Goal: Information Seeking & Learning: Learn about a topic

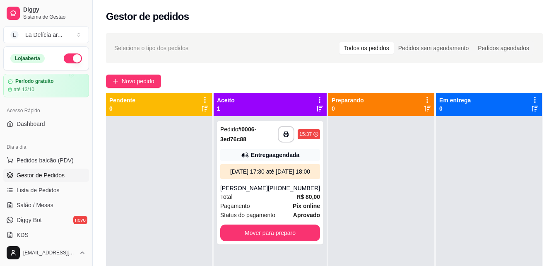
click at [51, 172] on span "Gestor de Pedidos" at bounding box center [41, 175] width 48 height 8
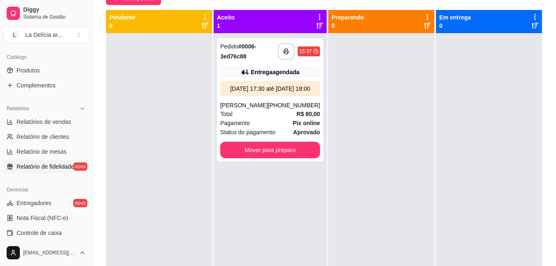
scroll to position [207, 0]
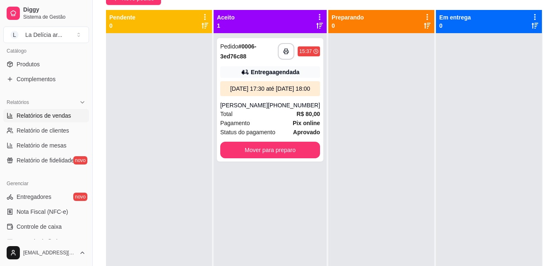
click at [47, 115] on span "Relatórios de vendas" at bounding box center [44, 115] width 55 height 8
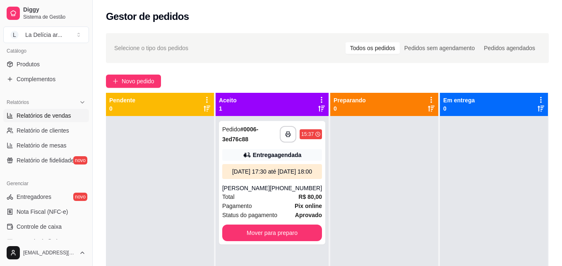
select select "ALL"
select select "0"
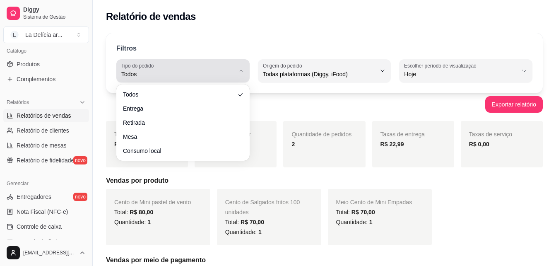
click at [214, 73] on span "Todos" at bounding box center [177, 74] width 113 height 8
click at [198, 70] on div "Todos" at bounding box center [177, 71] width 113 height 17
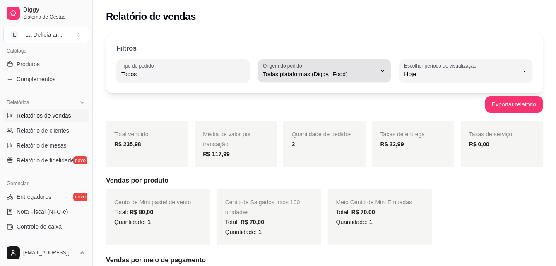
click at [328, 68] on div "Todas plataformas (Diggy, iFood)" at bounding box center [319, 71] width 113 height 17
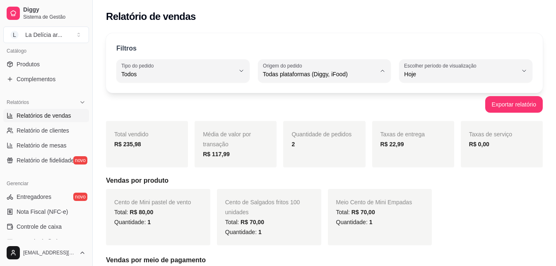
click at [282, 109] on span "Diggy" at bounding box center [320, 107] width 107 height 8
type input "DIGGY"
select select "DIGGY"
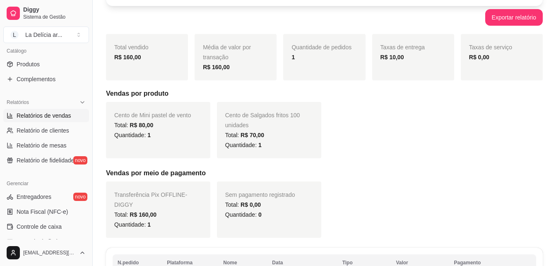
scroll to position [88, 0]
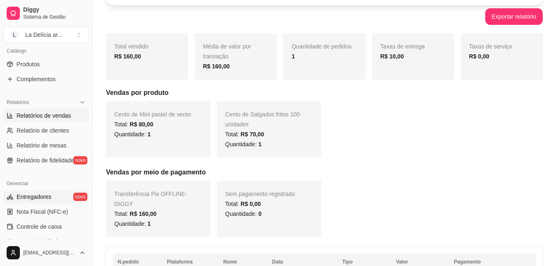
click at [46, 195] on span "Entregadores" at bounding box center [34, 196] width 35 height 8
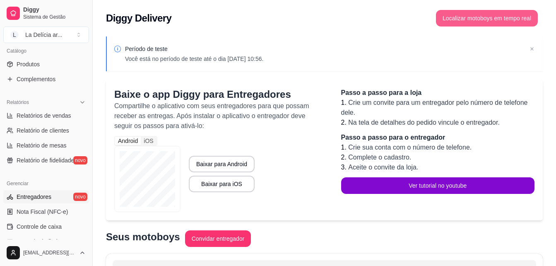
click at [479, 17] on button "Localizar motoboys em tempo real" at bounding box center [487, 18] width 102 height 17
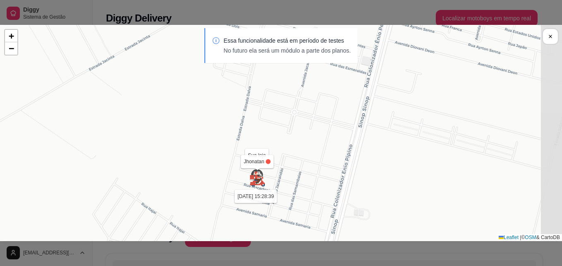
drag, startPoint x: 289, startPoint y: 117, endPoint x: 229, endPoint y: 186, distance: 91.3
click at [229, 186] on div "Sua loja Jhonatan 13/09 às 15:28:39 João Vitor Cervantes variani 15/09 às 11:34…" at bounding box center [281, 133] width 562 height 216
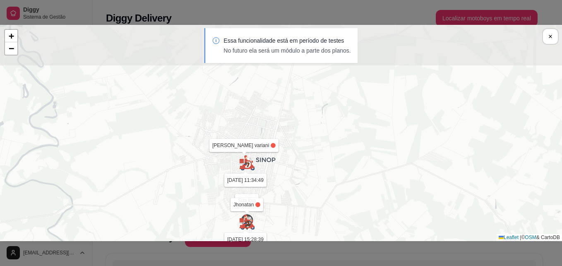
drag, startPoint x: 277, startPoint y: 122, endPoint x: 274, endPoint y: 200, distance: 77.9
click at [277, 200] on div "Sua loja Jhonatan 13/09 às 15:28:39 João Vitor Cervantes variani 15/09 às 11:34…" at bounding box center [281, 133] width 562 height 216
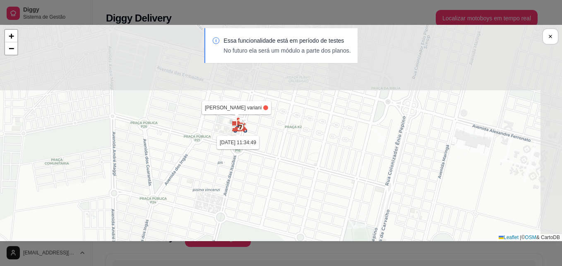
drag, startPoint x: 315, startPoint y: 111, endPoint x: 255, endPoint y: 184, distance: 94.7
click at [255, 184] on div "Sua loja Jhonatan 13/09 às 15:28:39 João Vitor Cervantes variani 15/09 às 11:34…" at bounding box center [281, 133] width 562 height 216
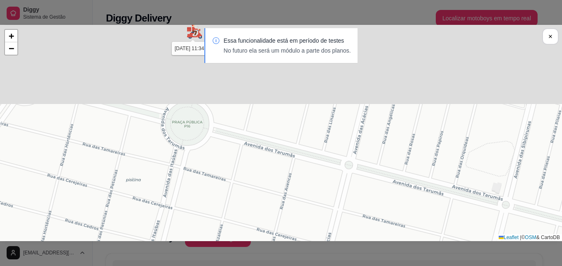
drag, startPoint x: 241, startPoint y: 126, endPoint x: 231, endPoint y: 230, distance: 104.7
click at [231, 230] on div "Sua loja Jhonatan 13/09 às 15:28:39 João Vitor Cervantes variani 15/09 às 11:34…" at bounding box center [281, 133] width 562 height 216
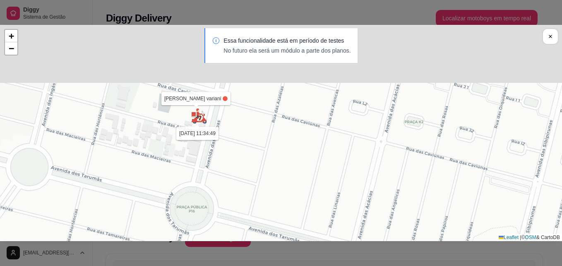
drag, startPoint x: 218, startPoint y: 129, endPoint x: 230, endPoint y: 182, distance: 54.2
click at [228, 188] on div "Sua loja Jhonatan 13/09 às 15:28:39 João Vitor Cervantes variani 15/09 às 11:34…" at bounding box center [281, 133] width 562 height 216
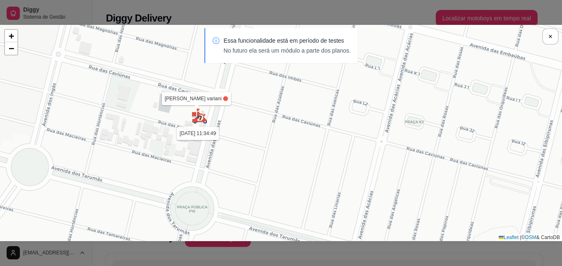
click at [299, 40] on p "Essa funcionalidade está em período de testes" at bounding box center [287, 40] width 127 height 8
click at [216, 41] on icon at bounding box center [216, 40] width 1 height 3
click at [208, 137] on div "Sua loja Jhonatan 13/09 às 15:28:39 João Vitor Cervantes variani 15/09 às 11:34…" at bounding box center [281, 133] width 562 height 216
click at [201, 114] on img at bounding box center [199, 116] width 17 height 17
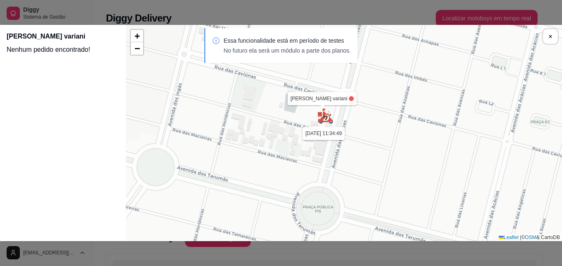
click at [327, 116] on img at bounding box center [325, 116] width 17 height 17
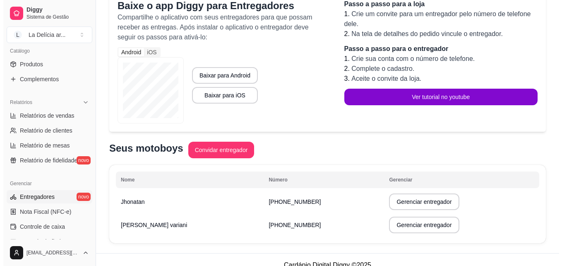
scroll to position [100, 0]
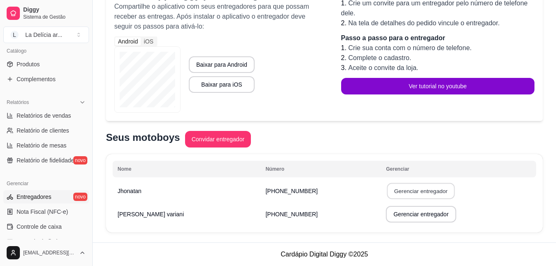
click at [428, 192] on button "Gerenciar entregador" at bounding box center [421, 191] width 68 height 16
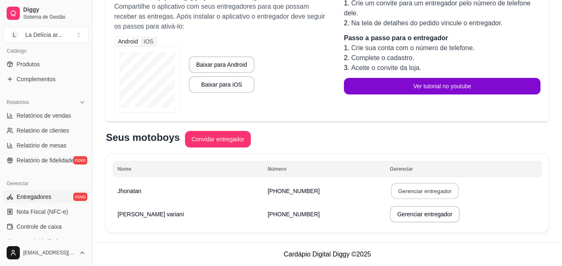
select select "30"
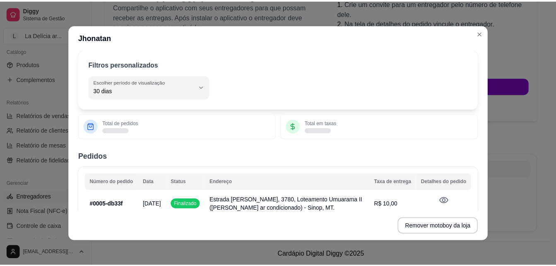
scroll to position [0, 0]
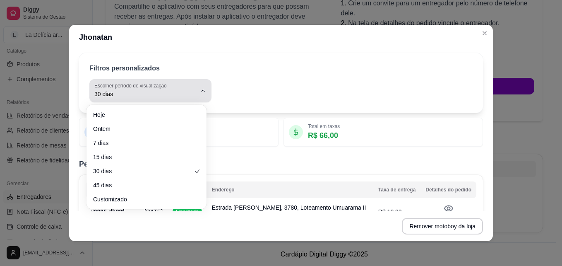
click at [177, 92] on span "30 dias" at bounding box center [145, 94] width 102 height 8
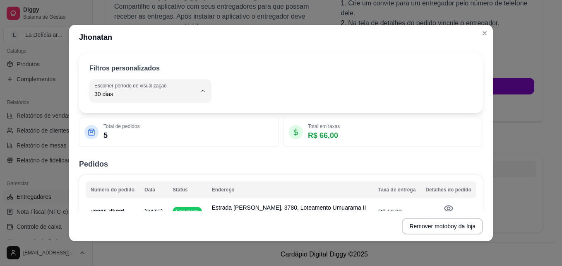
click at [107, 112] on span "Hoje" at bounding box center [142, 114] width 95 height 8
type input "0"
select select "0"
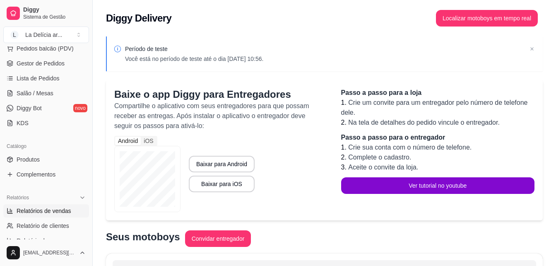
scroll to position [83, 0]
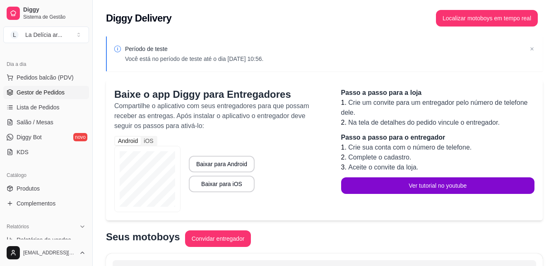
click at [49, 93] on span "Gestor de Pedidos" at bounding box center [41, 92] width 48 height 8
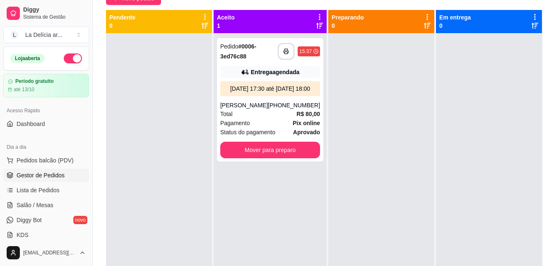
scroll to position [41, 0]
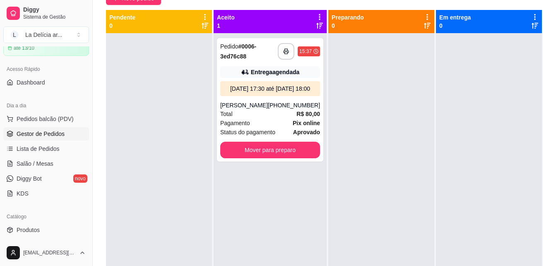
click at [156, 82] on div at bounding box center [159, 166] width 106 height 266
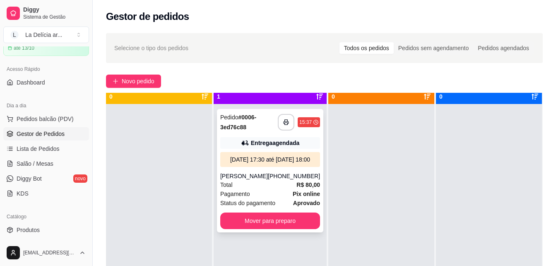
scroll to position [23, 0]
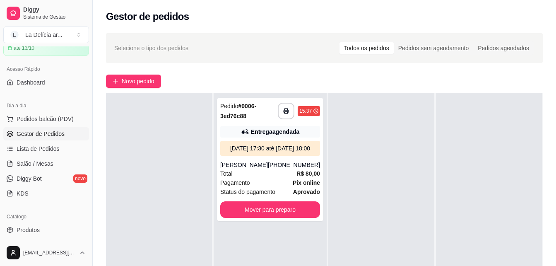
click at [158, 173] on div at bounding box center [159, 226] width 106 height 266
click at [163, 147] on div at bounding box center [159, 226] width 106 height 266
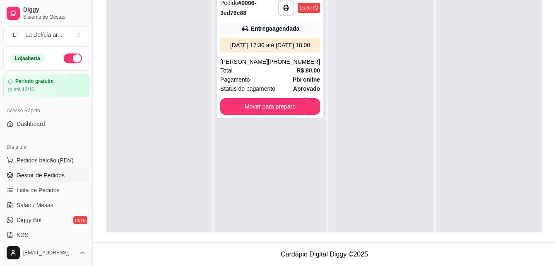
click at [282, 205] on div "**********" at bounding box center [270, 123] width 113 height 266
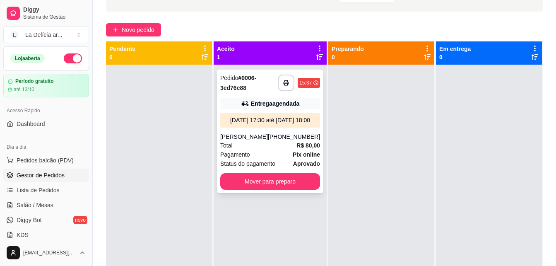
scroll to position [43, 0]
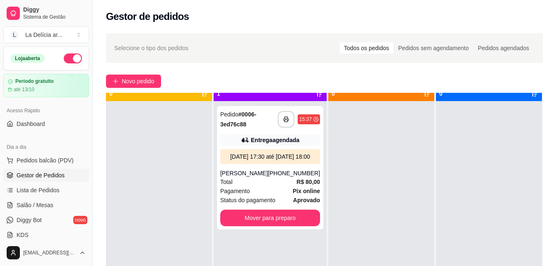
scroll to position [23, 0]
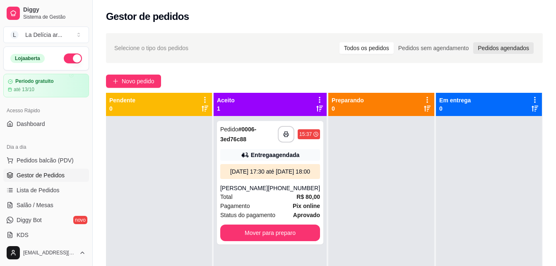
click at [489, 50] on div "Pedidos agendados" at bounding box center [503, 48] width 60 height 12
click at [473, 42] on input "Pedidos agendados" at bounding box center [473, 42] width 0 height 0
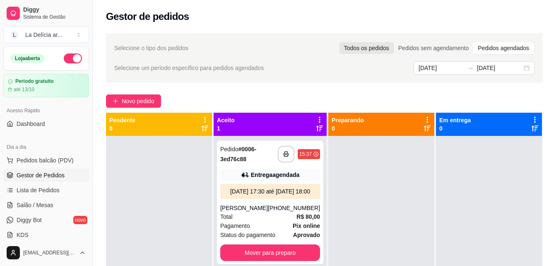
click at [365, 47] on div "Todos os pedidos" at bounding box center [366, 48] width 54 height 12
click at [339, 42] on input "Todos os pedidos" at bounding box center [339, 42] width 0 height 0
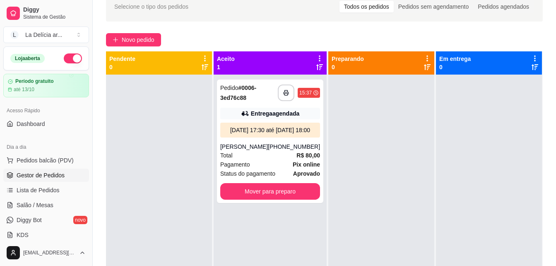
click at [154, 125] on div at bounding box center [159, 208] width 106 height 266
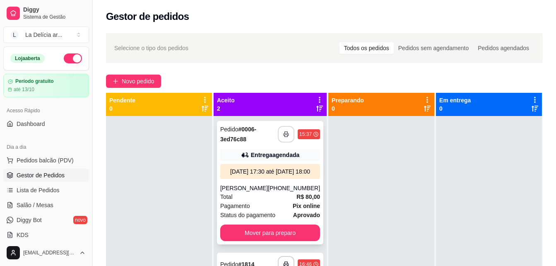
click at [284, 133] on icon "button" at bounding box center [286, 134] width 5 height 2
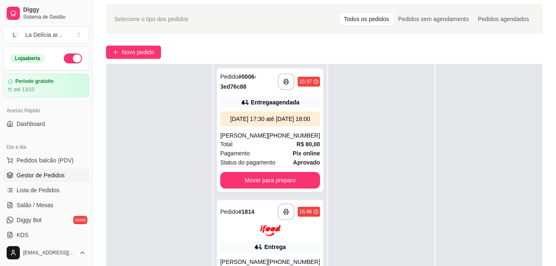
scroll to position [41, 0]
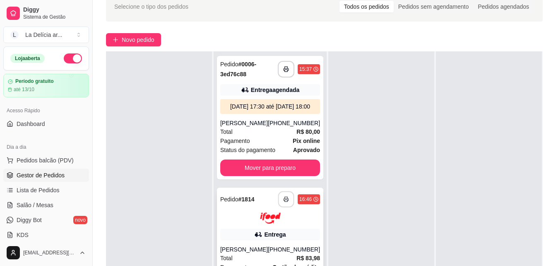
click at [283, 198] on icon "button" at bounding box center [286, 199] width 6 height 6
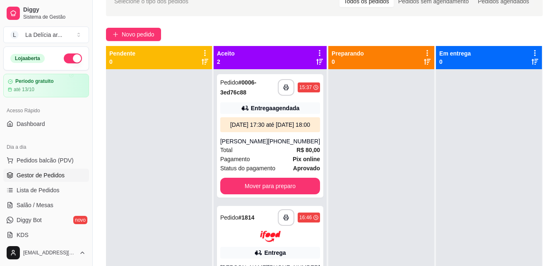
scroll to position [43, 0]
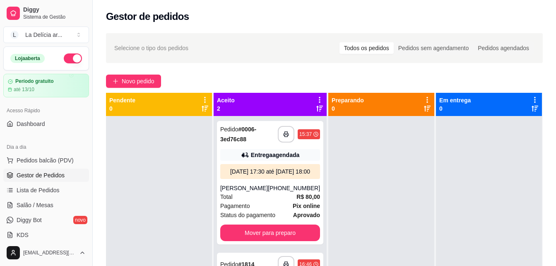
click at [168, 186] on div at bounding box center [159, 249] width 106 height 266
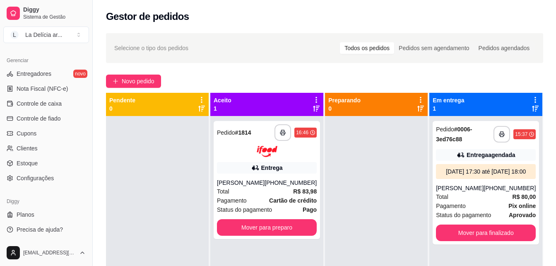
click at [244, 77] on div "Novo pedido" at bounding box center [324, 81] width 437 height 13
click at [359, 168] on div at bounding box center [376, 249] width 103 height 266
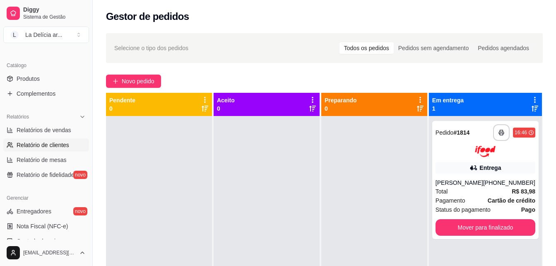
scroll to position [207, 0]
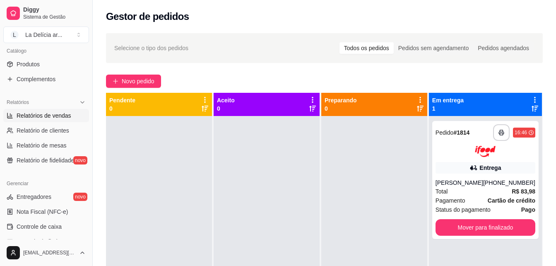
click at [46, 115] on span "Relatórios de vendas" at bounding box center [44, 115] width 55 height 8
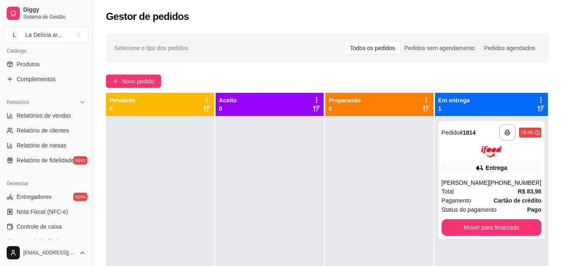
select select "ALL"
select select "0"
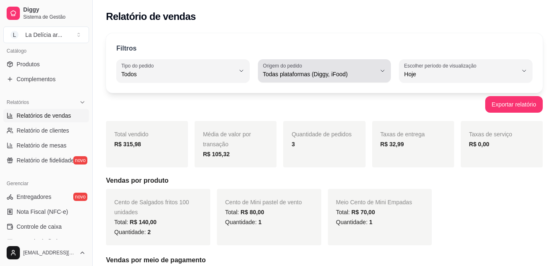
click at [316, 75] on span "Todas plataformas (Diggy, iFood)" at bounding box center [319, 74] width 113 height 8
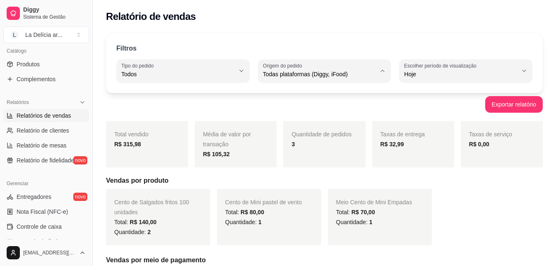
click at [284, 111] on span "Diggy" at bounding box center [320, 107] width 107 height 8
type input "DIGGY"
select select "DIGGY"
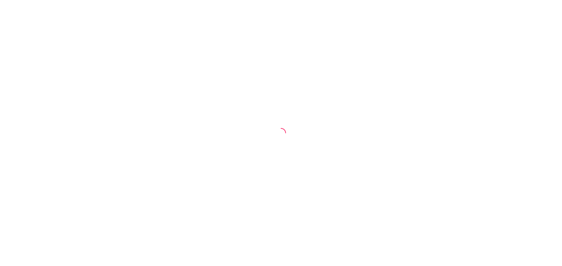
select select "ALL"
select select "0"
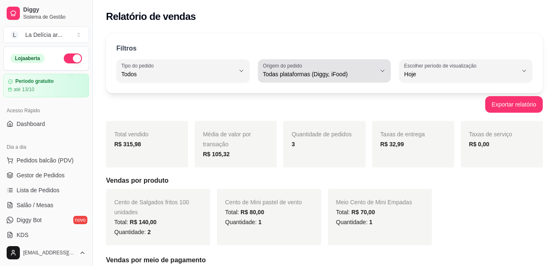
click at [333, 72] on span "Todas plataformas (Diggy, iFood)" at bounding box center [319, 74] width 113 height 8
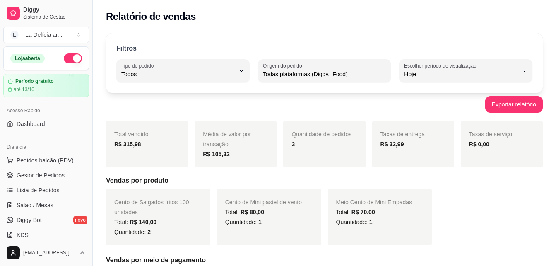
click at [273, 105] on span "Diggy" at bounding box center [320, 107] width 107 height 8
type input "DIGGY"
select select "DIGGY"
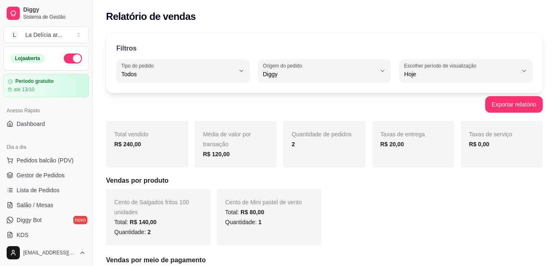
click at [73, 140] on div "Dia a dia" at bounding box center [46, 146] width 86 height 13
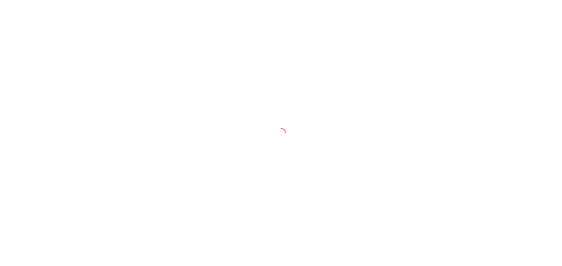
select select "ALL"
select select "0"
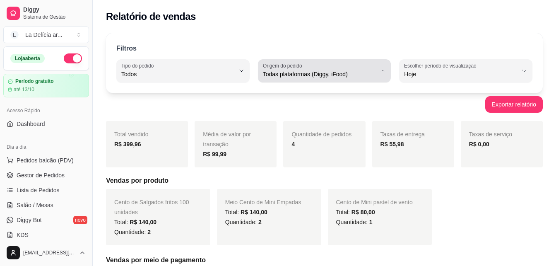
click at [321, 72] on span "Todas plataformas (Diggy, iFood)" at bounding box center [319, 74] width 113 height 8
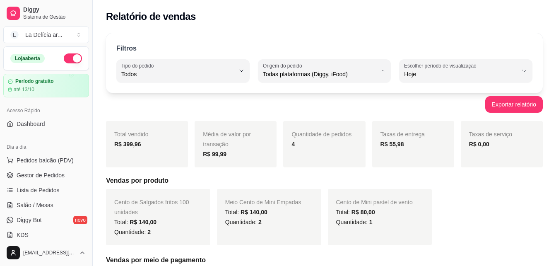
click at [286, 107] on span "Diggy" at bounding box center [320, 107] width 107 height 8
type input "DIGGY"
select select "DIGGY"
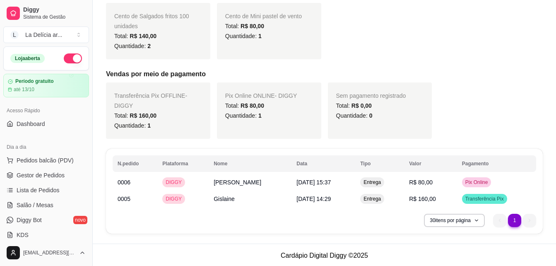
scroll to position [187, 0]
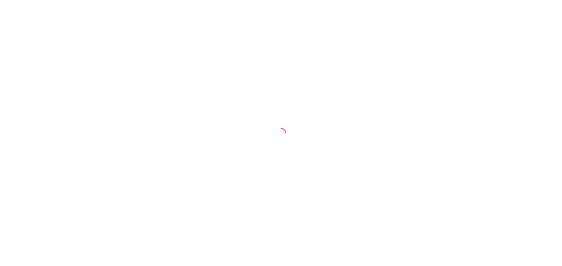
select select "ALL"
select select "0"
